Goal: Task Accomplishment & Management: Use online tool/utility

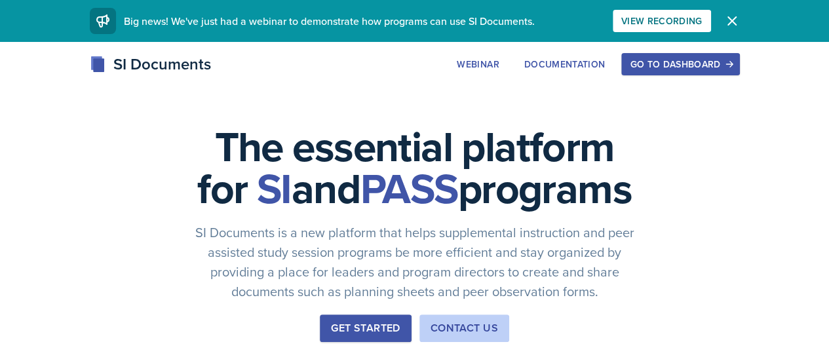
click at [731, 64] on div "Go to Dashboard" at bounding box center [680, 64] width 101 height 10
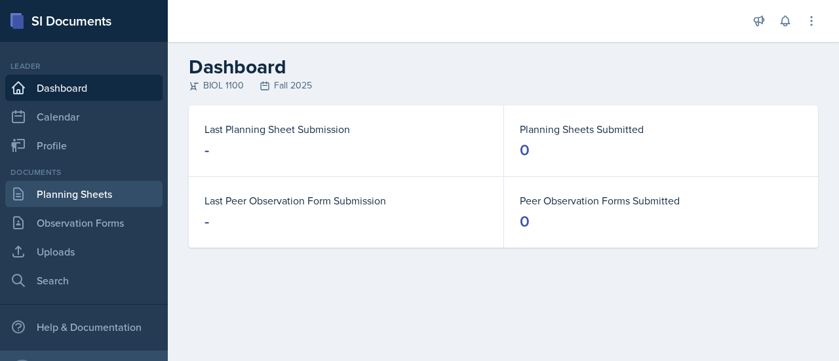
click at [85, 196] on link "Planning Sheets" at bounding box center [83, 194] width 157 height 26
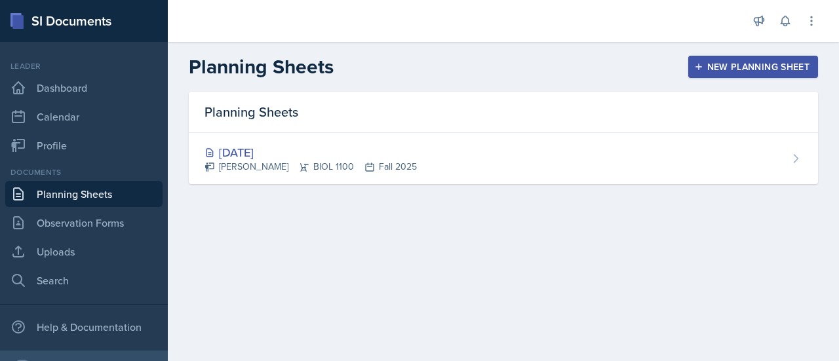
click at [704, 71] on div "New Planning Sheet" at bounding box center [753, 67] width 113 height 10
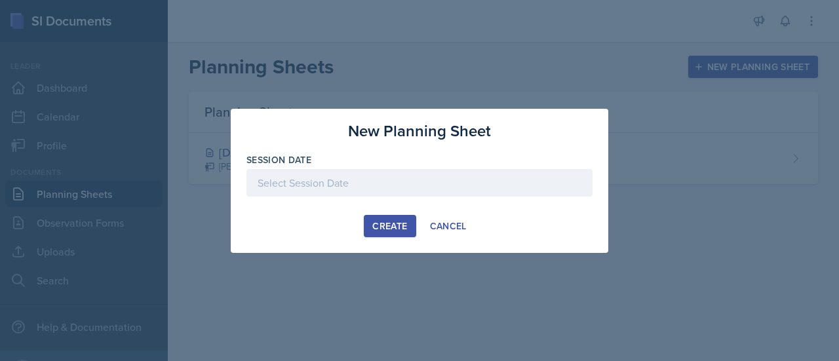
click at [360, 189] on div at bounding box center [419, 183] width 346 height 28
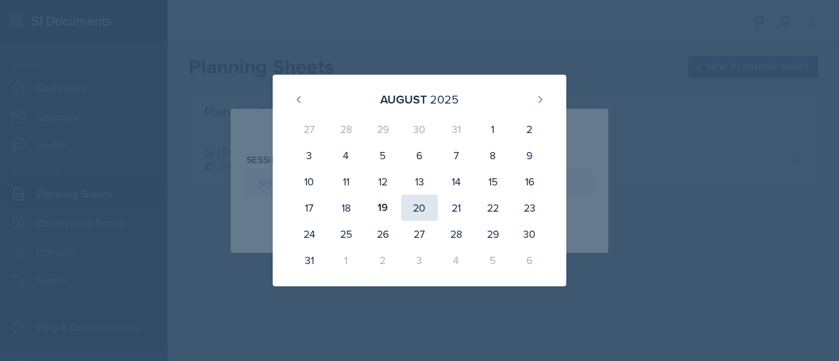
click at [413, 212] on div "20" at bounding box center [419, 208] width 37 height 26
type input "[DATE]"
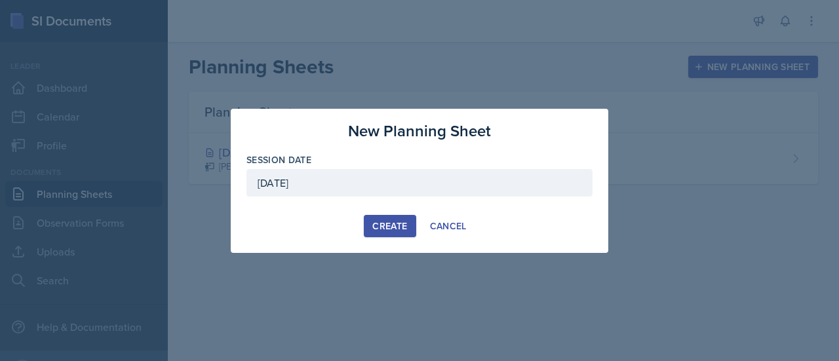
click at [381, 233] on button "Create" at bounding box center [390, 226] width 52 height 22
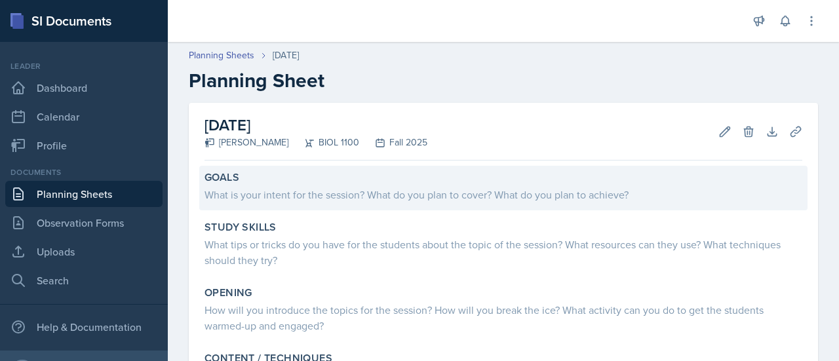
click at [337, 191] on div "What is your intent for the session? What do you plan to cover? What do you pla…" at bounding box center [504, 195] width 598 height 16
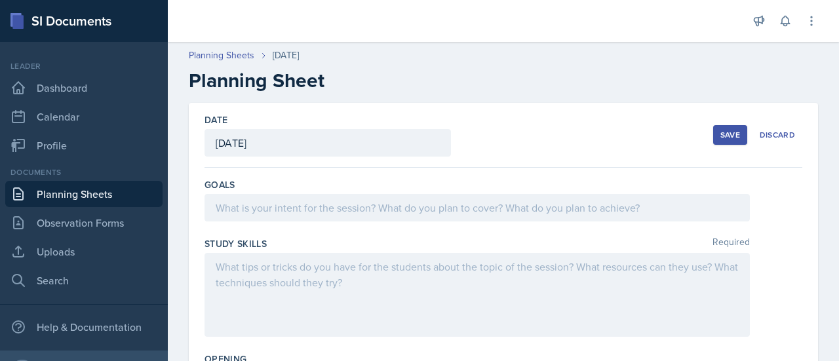
click at [305, 207] on div at bounding box center [477, 208] width 545 height 28
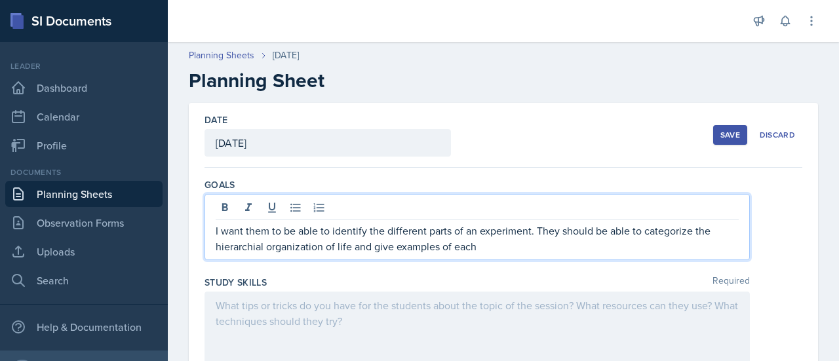
click at [257, 247] on p "I want them to be able to identify the different parts of an experiment. They s…" at bounding box center [477, 238] width 523 height 31
click at [495, 250] on p "I want them to be able to identify the different parts of an experiment. They s…" at bounding box center [477, 238] width 523 height 31
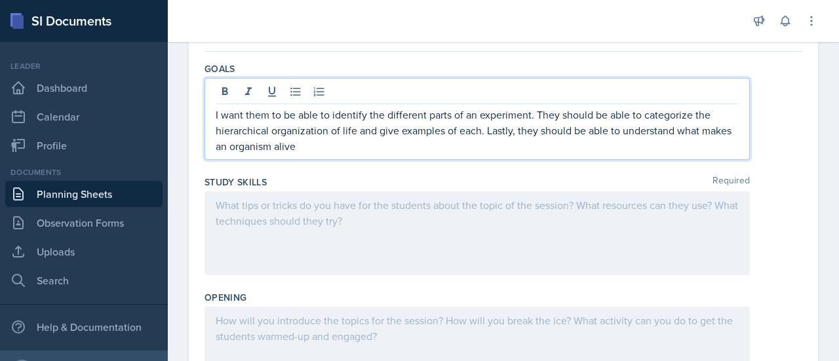
click at [484, 211] on p at bounding box center [477, 205] width 523 height 16
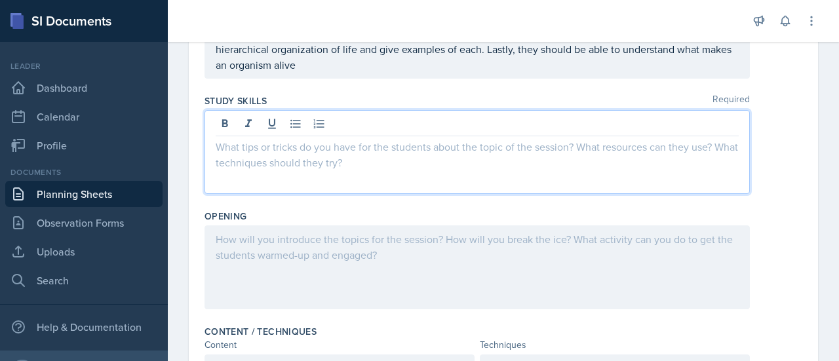
click at [495, 278] on div at bounding box center [477, 267] width 545 height 84
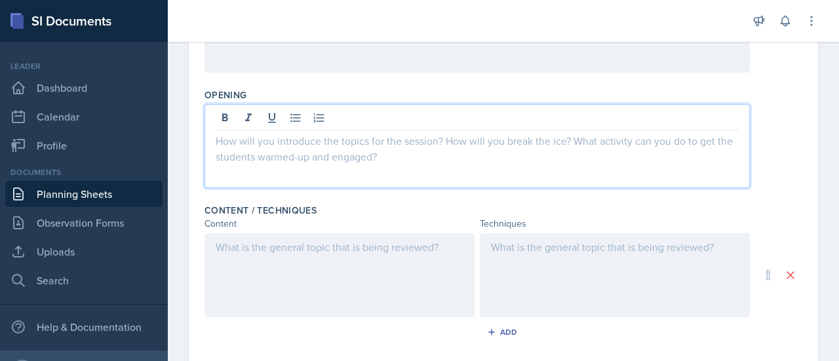
click at [419, 250] on p at bounding box center [340, 247] width 248 height 16
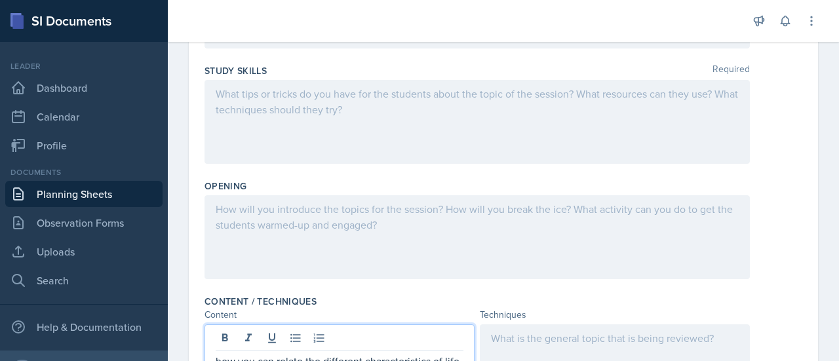
click at [514, 97] on p at bounding box center [477, 94] width 523 height 16
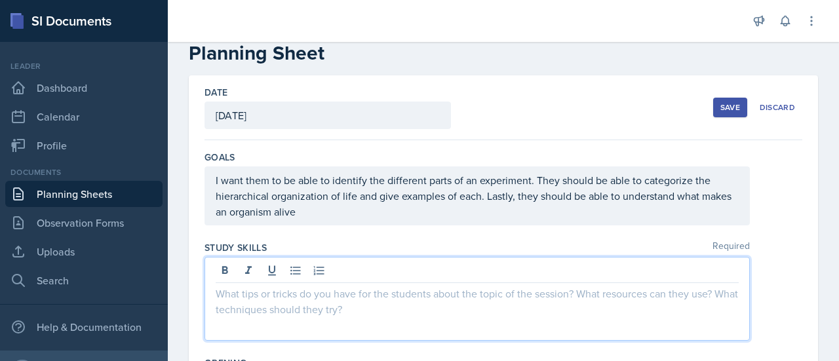
scroll to position [28, 0]
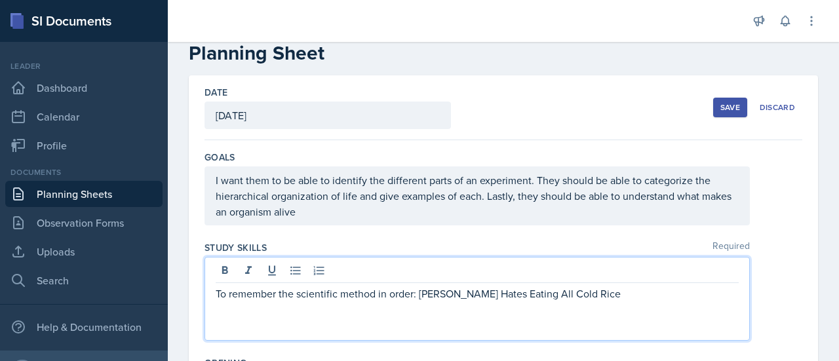
click at [420, 292] on p "To remember the scientific method in order: [PERSON_NAME] Hates Eating All Cold…" at bounding box center [477, 294] width 523 height 16
click at [530, 290] on p "To remember the scientific method in order: Obviously [PERSON_NAME] Hates Eatin…" at bounding box center [477, 294] width 523 height 16
click at [532, 293] on p "To remember the scientific method in order: Obviously [PERSON_NAME] Hates Eatin…" at bounding box center [477, 294] width 523 height 16
click at [560, 294] on p "To remember the scientific method in order: Obviously [PERSON_NAME] Hates Eatin…" at bounding box center [477, 294] width 523 height 16
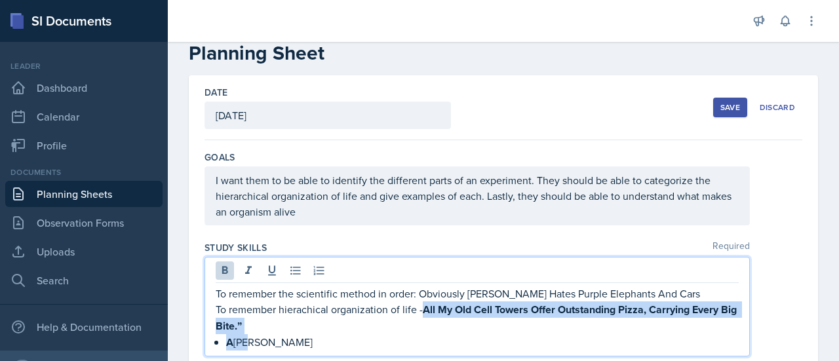
drag, startPoint x: 442, startPoint y: 332, endPoint x: 425, endPoint y: 309, distance: 27.7
click at [425, 309] on div "To remember the scientific method in order: Obviously [PERSON_NAME] Hates Purpl…" at bounding box center [477, 318] width 523 height 65
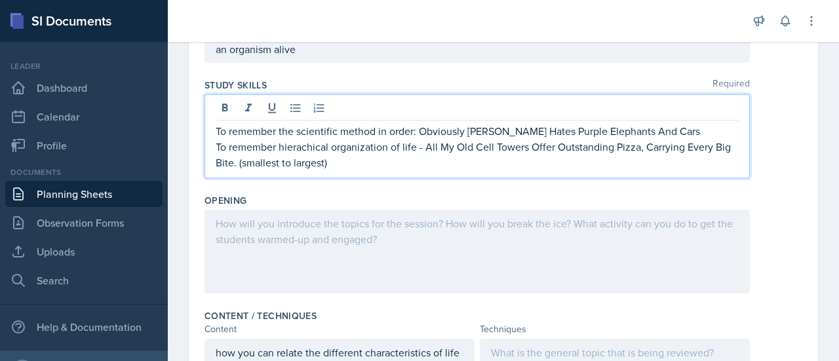
click at [665, 227] on p at bounding box center [477, 224] width 523 height 16
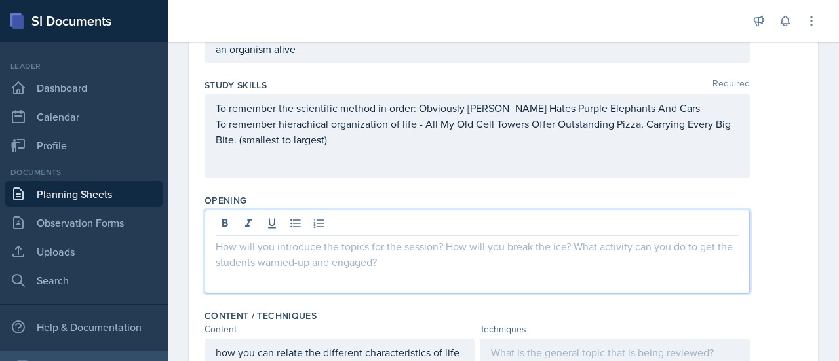
scroll to position [212, 0]
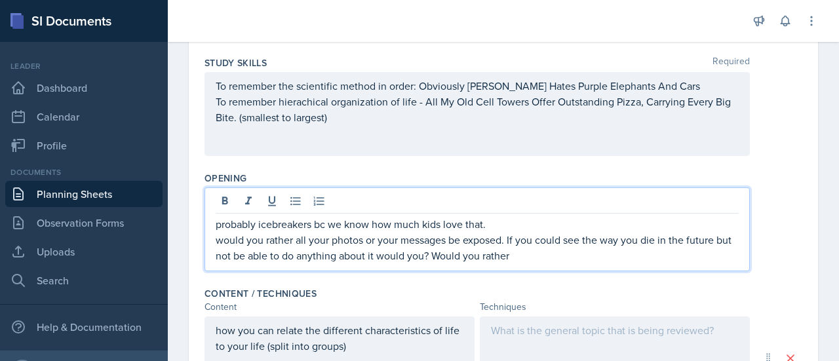
click at [497, 218] on p "probably icebreakers bc we know how much kids love that." at bounding box center [477, 224] width 523 height 16
click at [534, 264] on p "would you rather all your photos or your messages be exposed. If you could see …" at bounding box center [477, 247] width 523 height 31
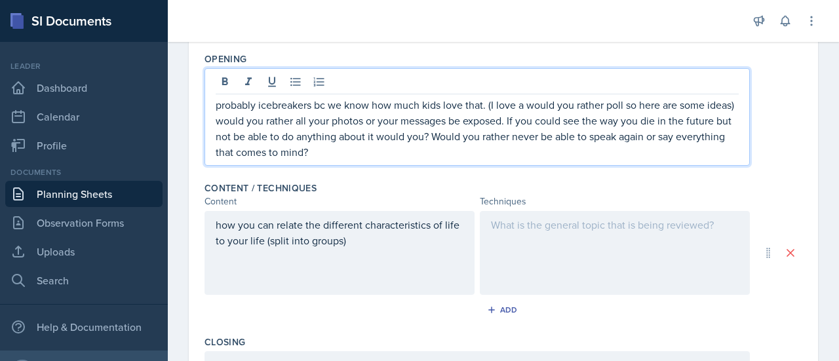
scroll to position [332, 0]
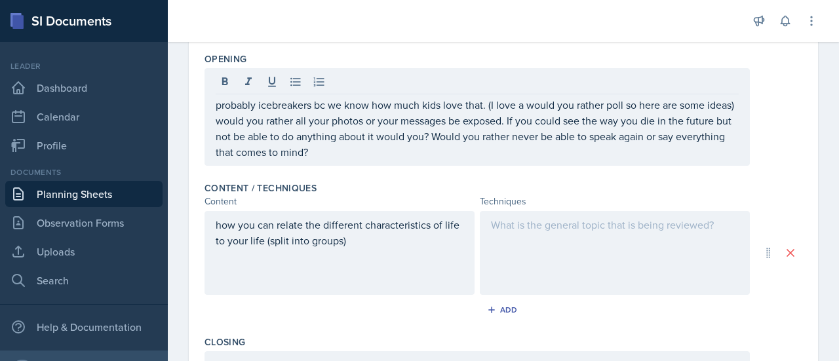
drag, startPoint x: 358, startPoint y: 266, endPoint x: 192, endPoint y: 243, distance: 167.4
click at [192, 243] on div "Date [DATE] [DATE] 27 28 29 30 31 1 2 3 4 5 6 7 8 9 10 11 12 13 14 15 16 17 18 …" at bounding box center [503, 171] width 629 height 800
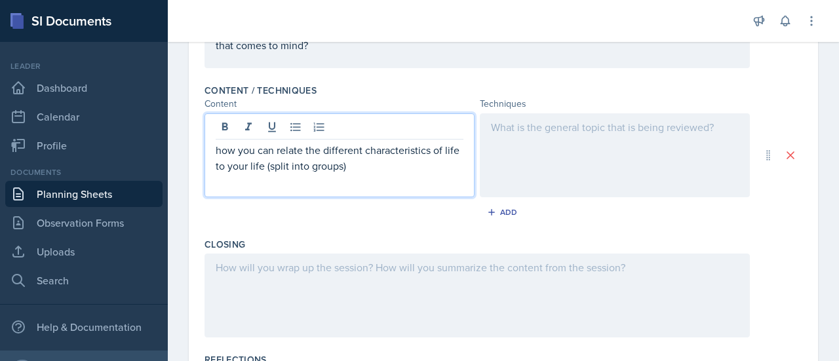
scroll to position [438, 0]
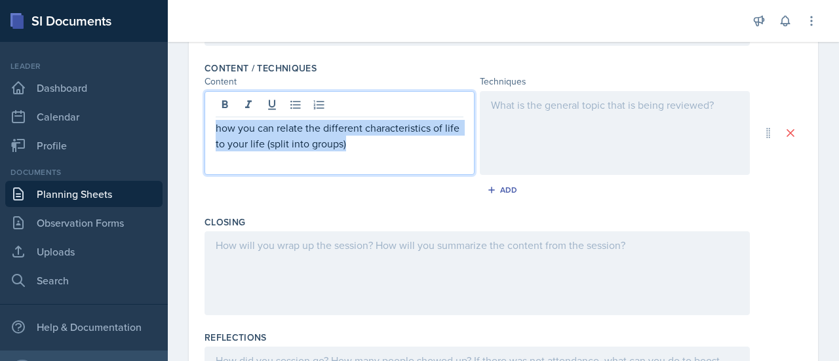
drag, startPoint x: 357, startPoint y: 151, endPoint x: 214, endPoint y: 137, distance: 143.6
click at [214, 137] on div "how you can relate the different characteristics of life to your life (split in…" at bounding box center [340, 133] width 270 height 84
copy p "how you can relate the different characteristics of life to your life (split in…"
click at [587, 109] on p at bounding box center [615, 105] width 248 height 16
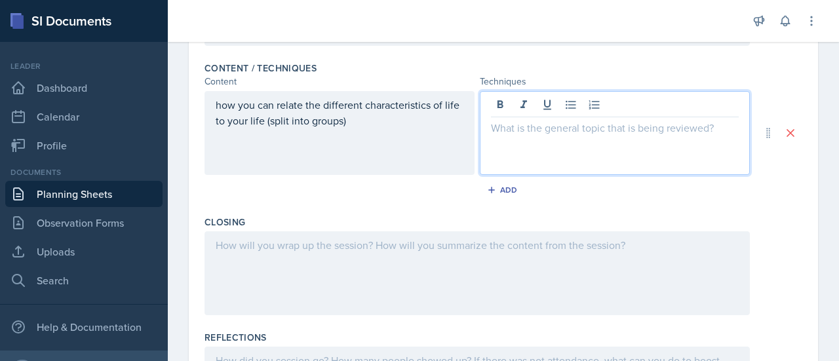
scroll to position [461, 0]
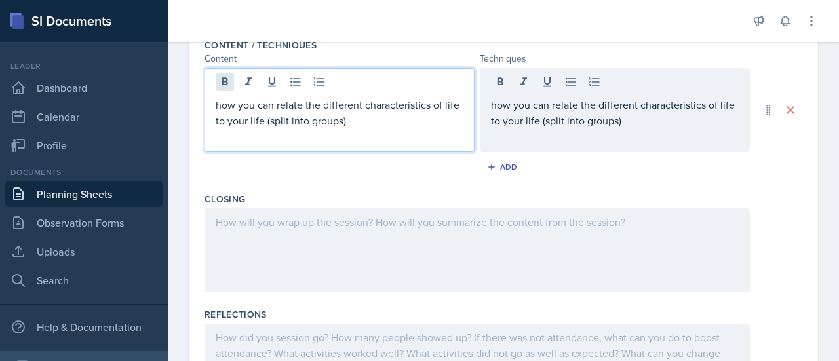
drag, startPoint x: 354, startPoint y: 104, endPoint x: 224, endPoint y: 82, distance: 131.7
click at [224, 82] on div "how you can relate the different characteristics of life to your life (split in…" at bounding box center [340, 110] width 270 height 84
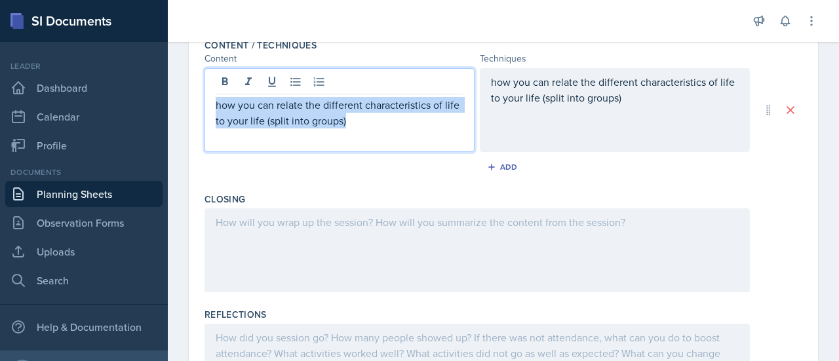
drag, startPoint x: 353, startPoint y: 126, endPoint x: 195, endPoint y: 99, distance: 160.2
click at [195, 99] on div "Date [DATE] [DATE] 27 28 29 30 31 1 2 3 4 5 6 7 8 9 10 11 12 13 14 15 16 17 18 …" at bounding box center [503, 35] width 629 height 787
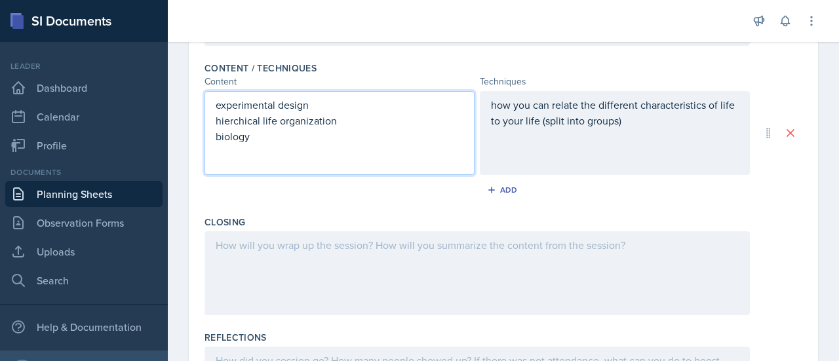
click at [632, 119] on div "how you can relate the different characteristics of life to your life (split in…" at bounding box center [615, 133] width 270 height 84
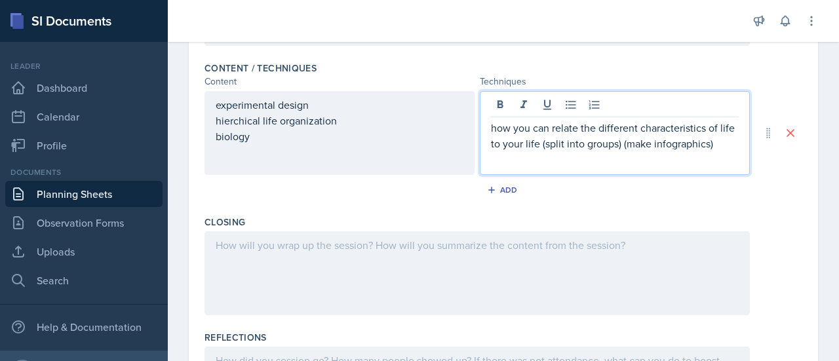
click at [491, 131] on p "how you can relate the different characteristics of life to your life (split in…" at bounding box center [615, 135] width 248 height 31
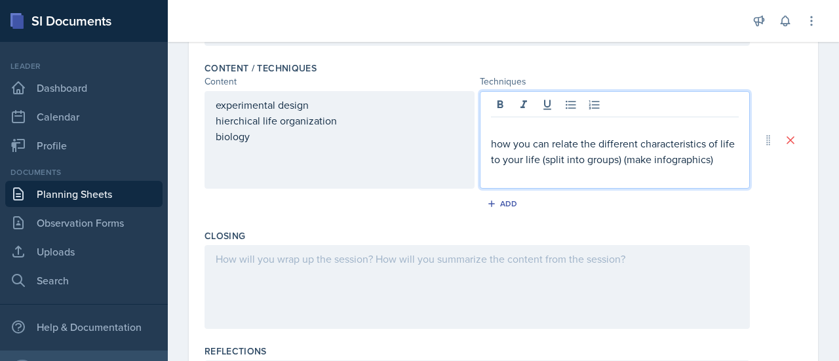
click at [491, 135] on p at bounding box center [615, 128] width 248 height 16
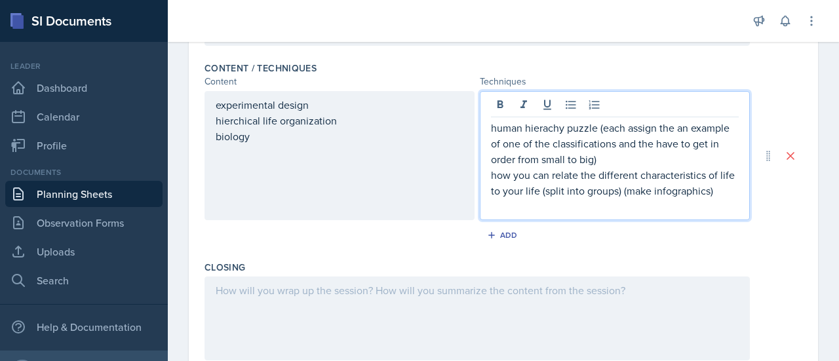
click at [491, 138] on p "human hierachy puzzle (each assign the an example of one of the classifications…" at bounding box center [615, 143] width 248 height 47
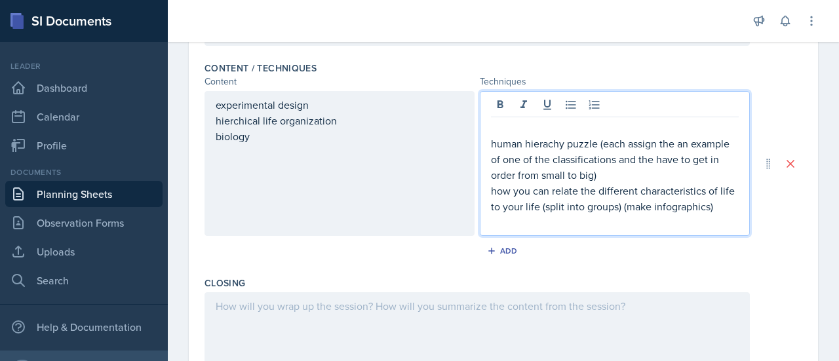
click at [514, 135] on p at bounding box center [615, 128] width 248 height 16
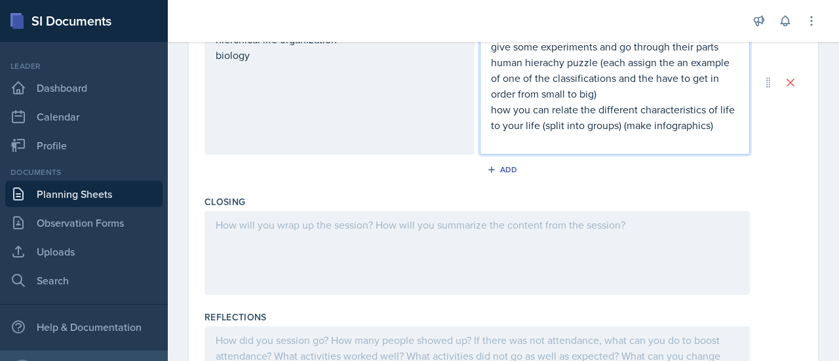
scroll to position [507, 0]
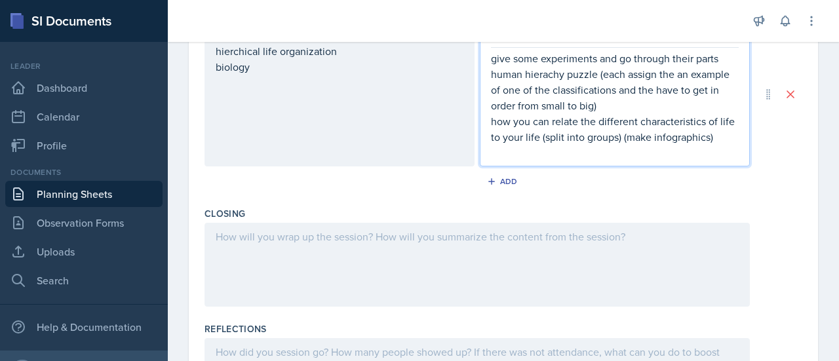
click at [639, 244] on p at bounding box center [477, 237] width 523 height 16
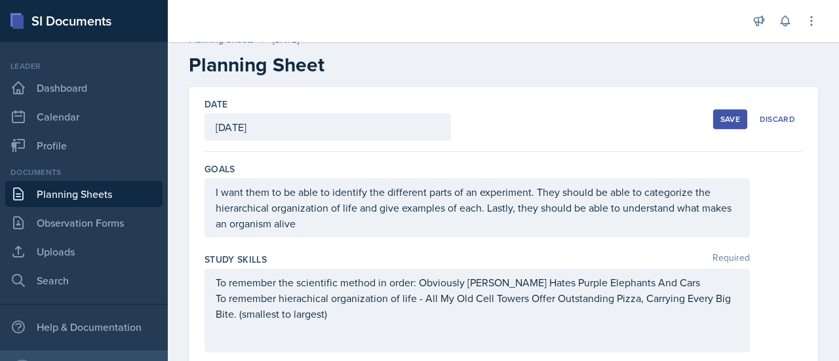
scroll to position [0, 0]
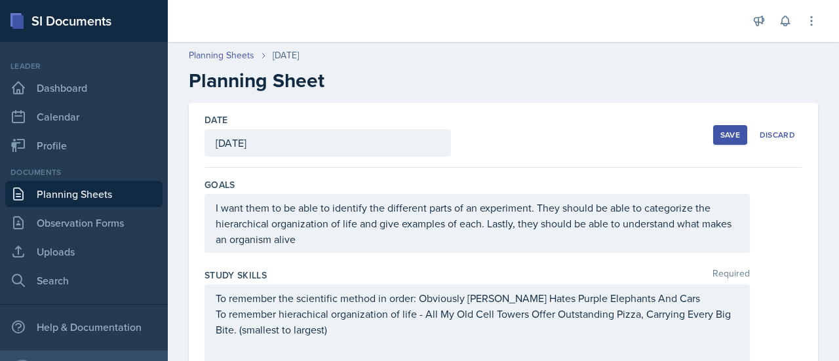
click at [725, 127] on button "Save" at bounding box center [730, 135] width 34 height 20
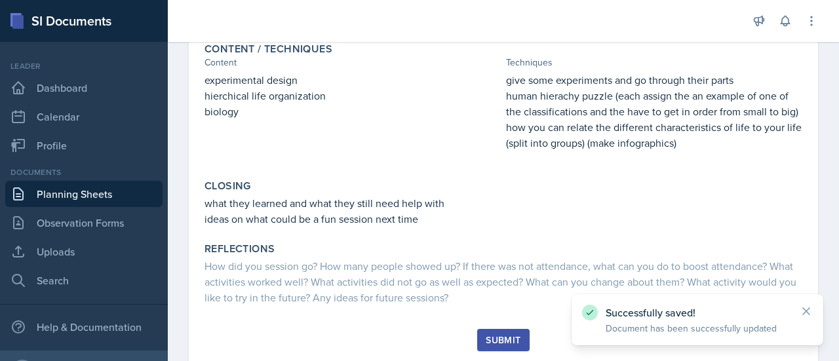
scroll to position [401, 0]
